Goal: Information Seeking & Learning: Learn about a topic

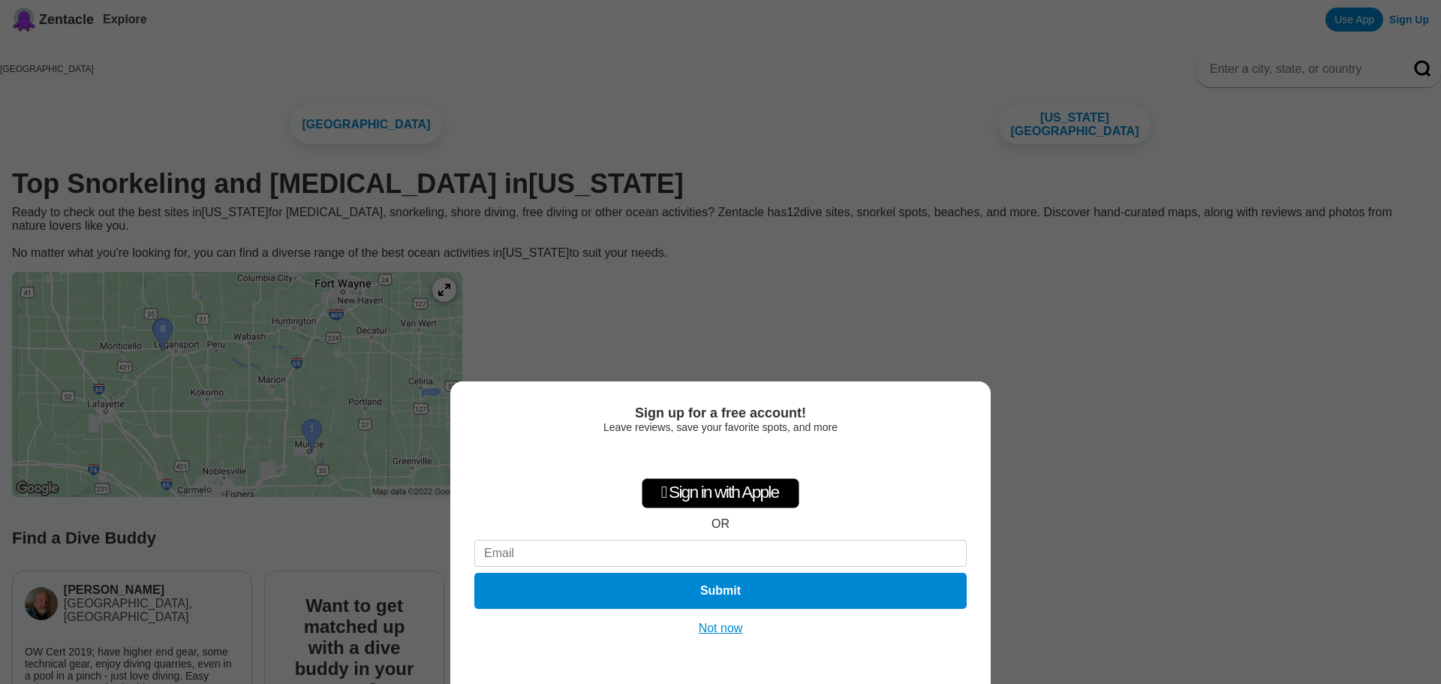
click at [725, 627] on button "Not now" at bounding box center [720, 628] width 53 height 15
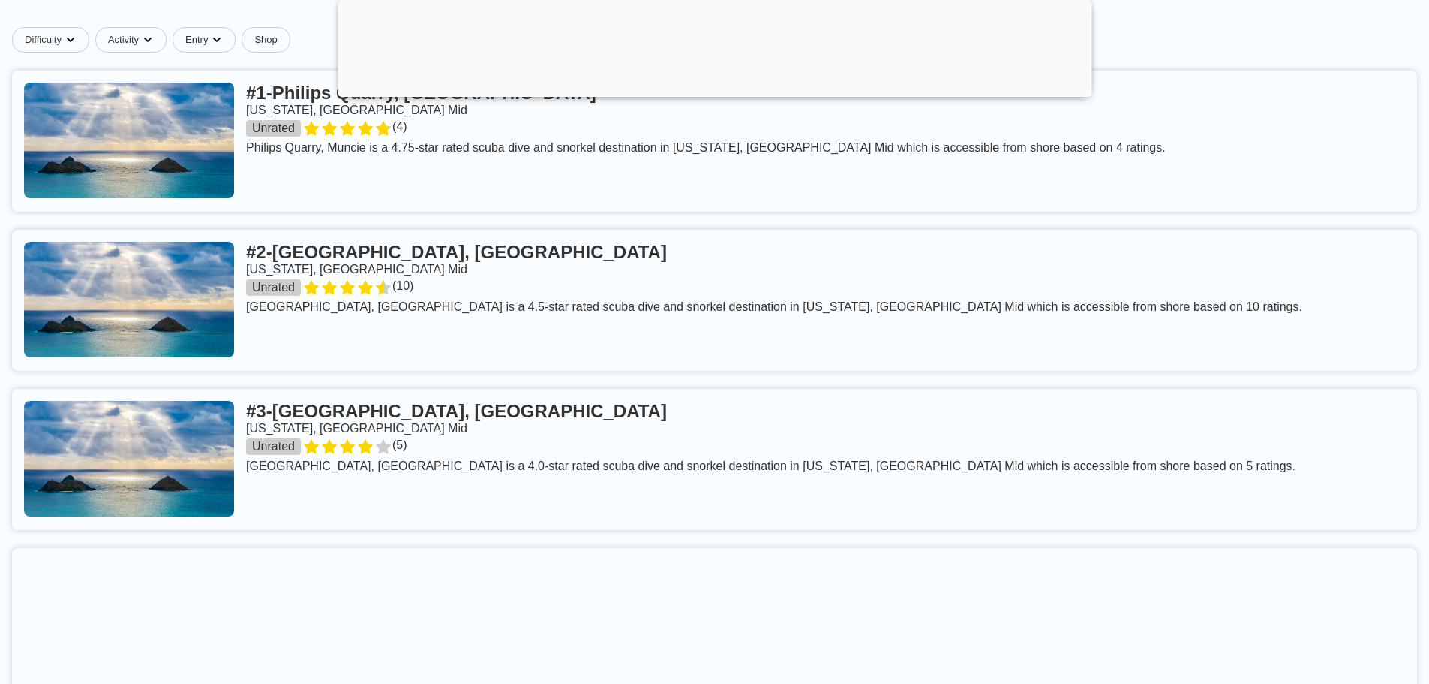
scroll to position [975, 0]
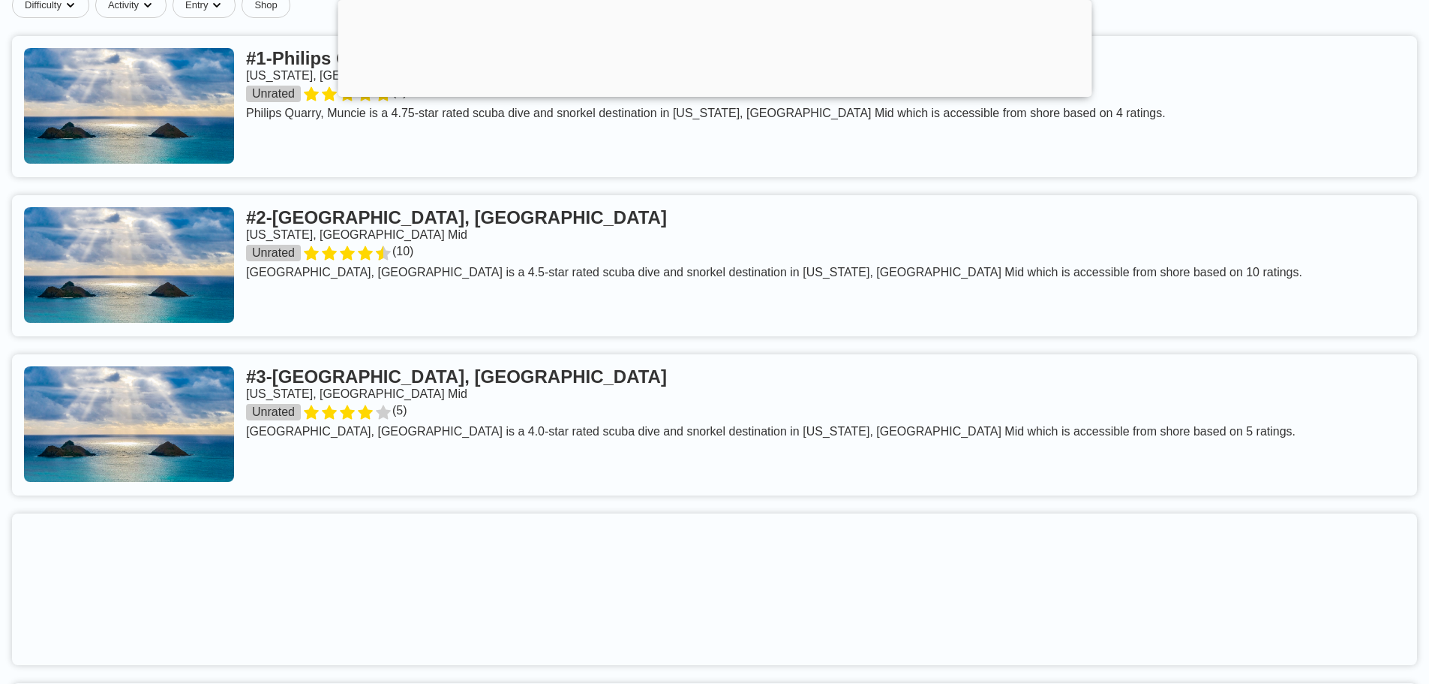
click at [436, 263] on link at bounding box center [714, 265] width 1405 height 141
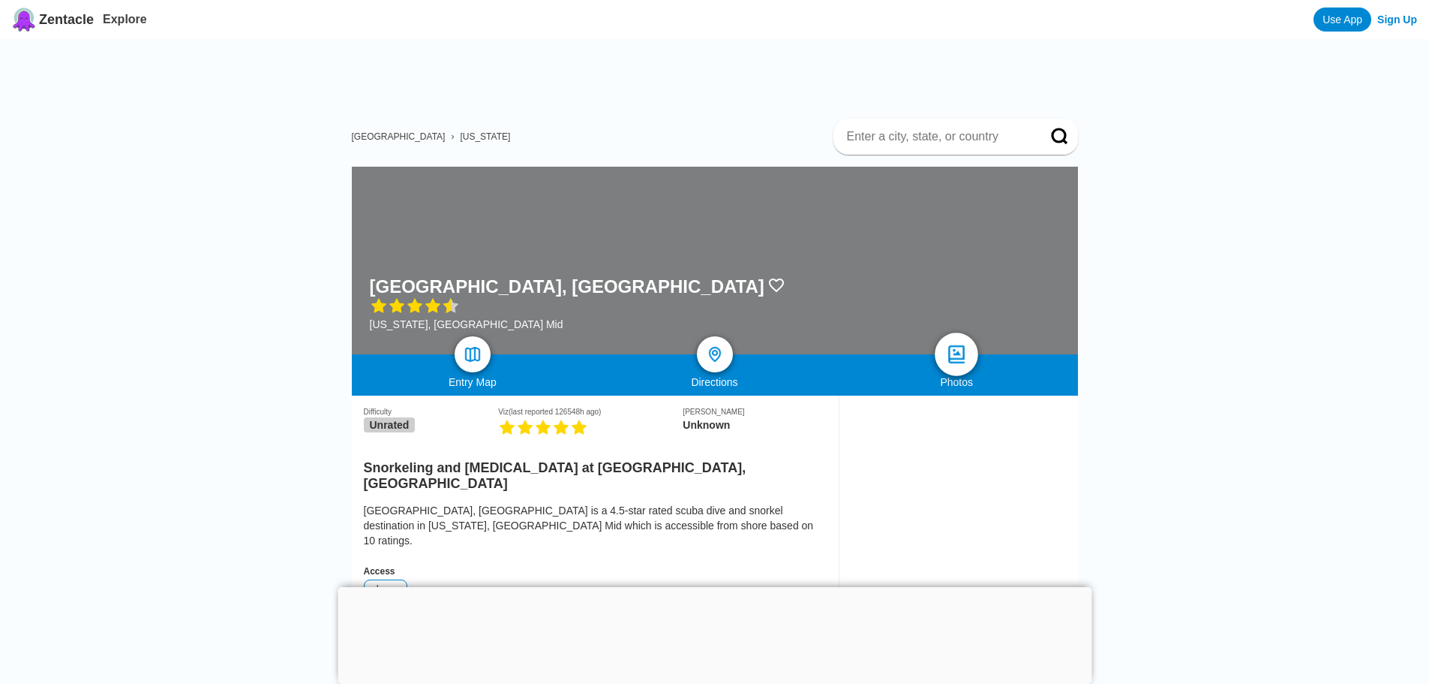
click at [957, 362] on img at bounding box center [957, 355] width 22 height 22
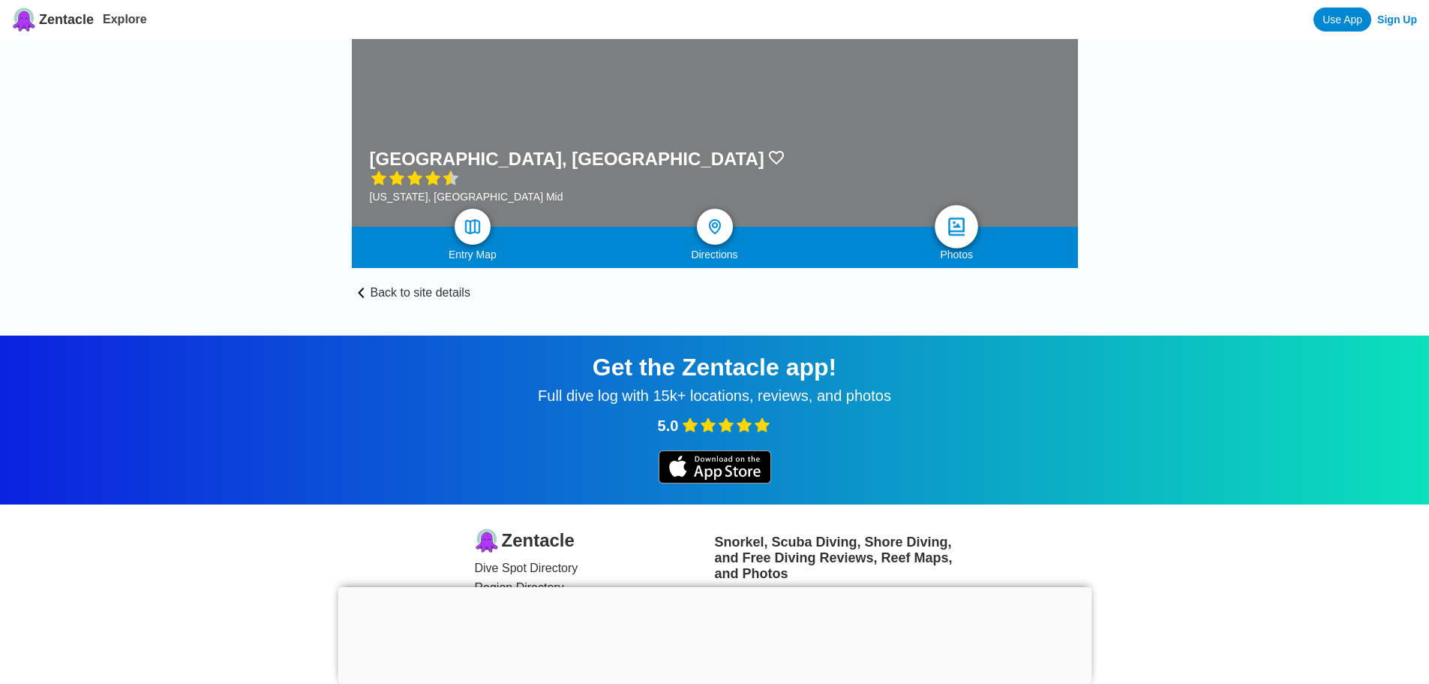
click at [964, 222] on img at bounding box center [957, 227] width 22 height 22
click at [707, 223] on img at bounding box center [715, 227] width 22 height 22
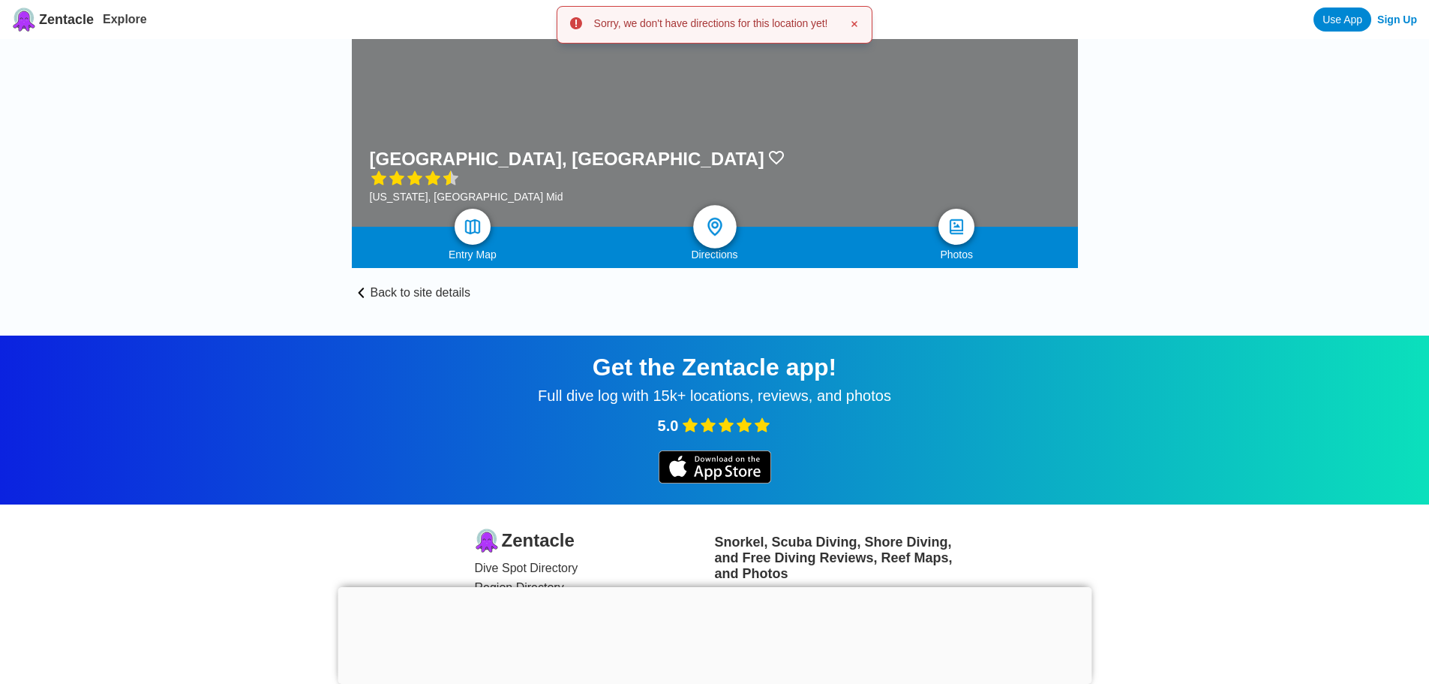
click at [716, 233] on img at bounding box center [715, 227] width 22 height 22
click at [475, 226] on img at bounding box center [472, 227] width 22 height 22
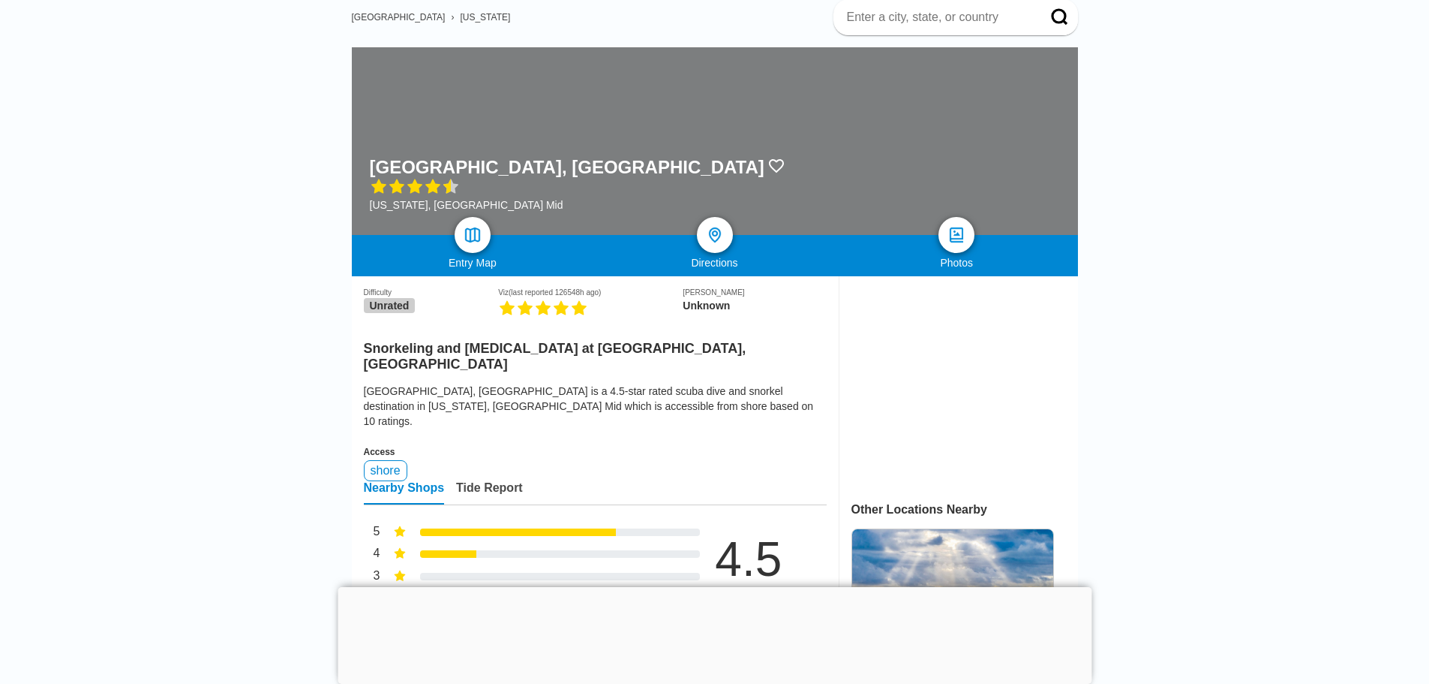
scroll to position [75, 0]
